Goal: Task Accomplishment & Management: Manage account settings

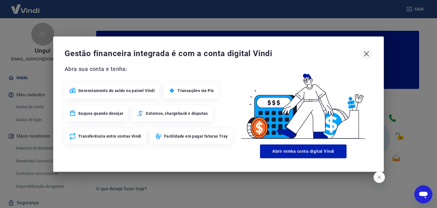
click at [367, 56] on icon "button" at bounding box center [366, 53] width 9 height 9
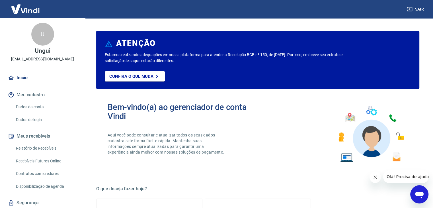
click at [26, 108] on link "Dados da conta" at bounding box center [46, 107] width 65 height 12
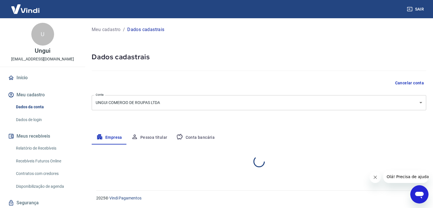
select select "SP"
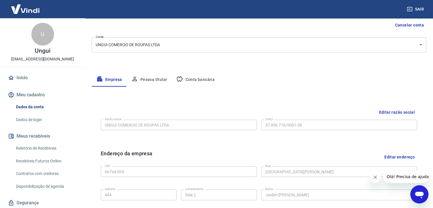
scroll to position [60, 0]
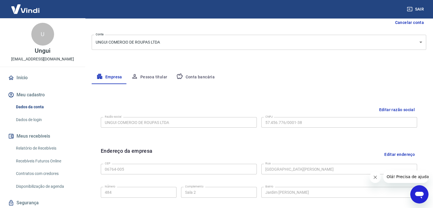
click at [190, 75] on button "Conta bancária" at bounding box center [196, 77] width 48 height 14
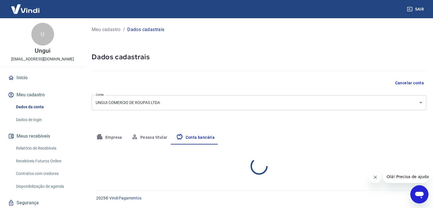
scroll to position [0, 0]
select select "1"
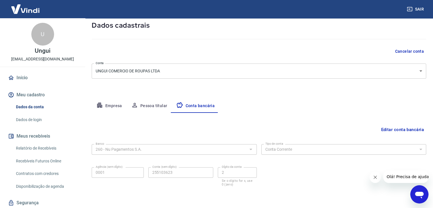
scroll to position [51, 0]
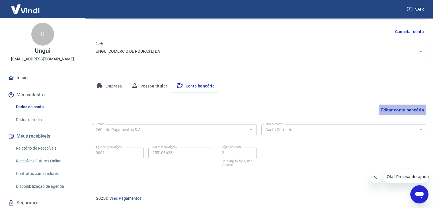
click at [413, 109] on button "Editar conta bancária" at bounding box center [403, 110] width 48 height 11
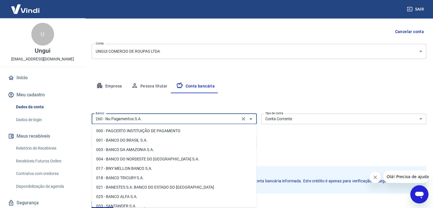
click at [151, 120] on input "260 - Nu Pagamentos S.A." at bounding box center [165, 118] width 145 height 7
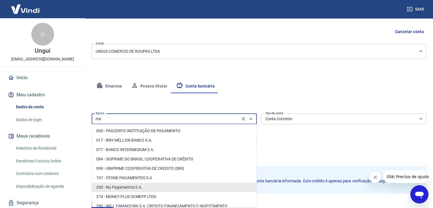
type input "m"
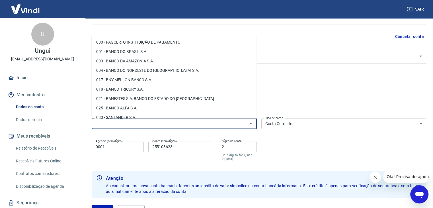
scroll to position [0, 0]
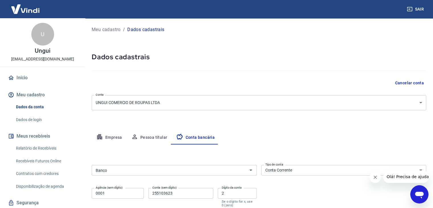
click at [254, 63] on div at bounding box center [259, 70] width 335 height 16
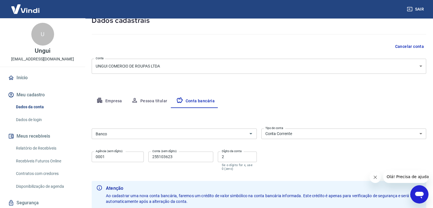
scroll to position [92, 0]
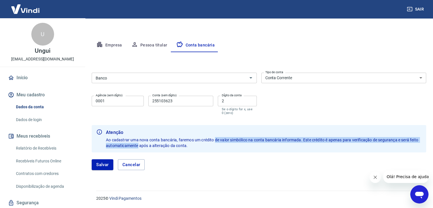
drag, startPoint x: 215, startPoint y: 139, endPoint x: 141, endPoint y: 145, distance: 73.7
click at [140, 145] on span "Ao cadastrar uma nova conta bancária, faremos um crédito de valor simbólico na …" at bounding box center [262, 143] width 313 height 10
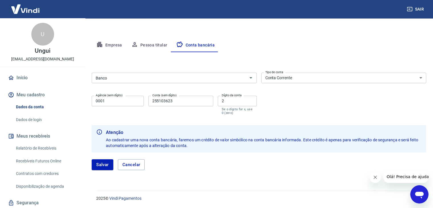
click at [170, 147] on span "Ao cadastrar uma nova conta bancária, faremos um crédito de valor simbólico na …" at bounding box center [262, 143] width 313 height 10
click at [125, 164] on button "Cancelar" at bounding box center [131, 164] width 27 height 11
type input "260 - Nu Pagamentos S.A."
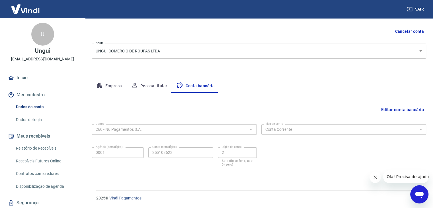
scroll to position [51, 0]
